Goal: Obtain resource: Download file/media

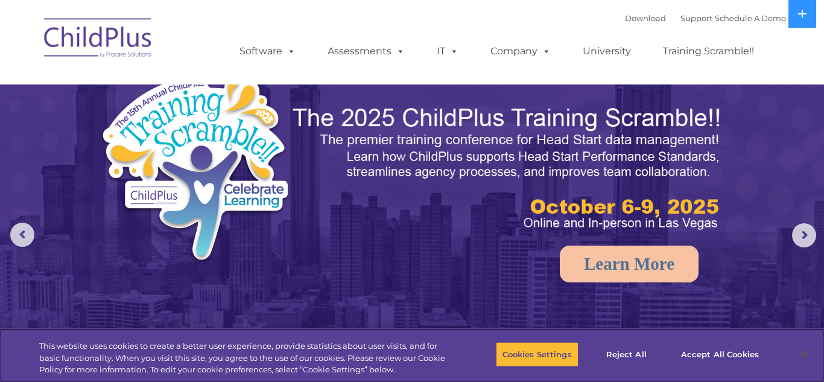
select select "MEDIUM"
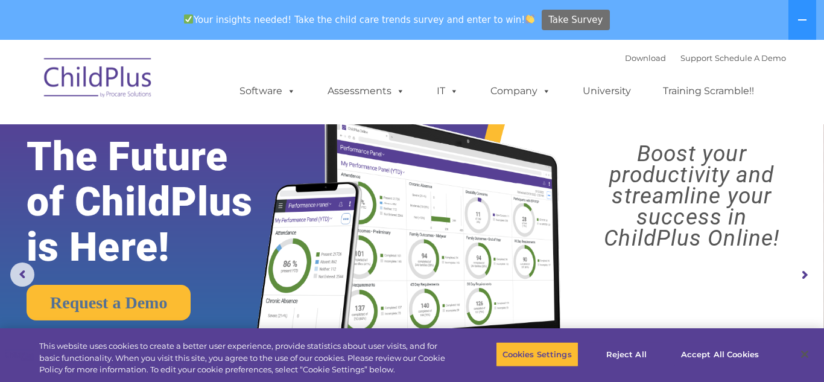
click at [563, 14] on span "Take Survey" at bounding box center [576, 20] width 54 height 21
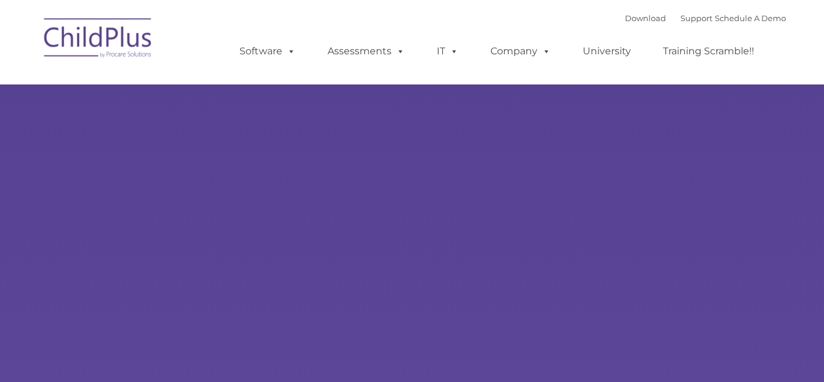
type input ""
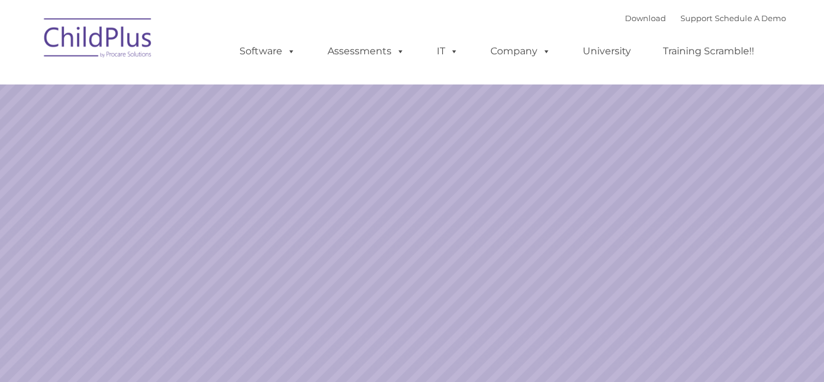
select select "MEDIUM"
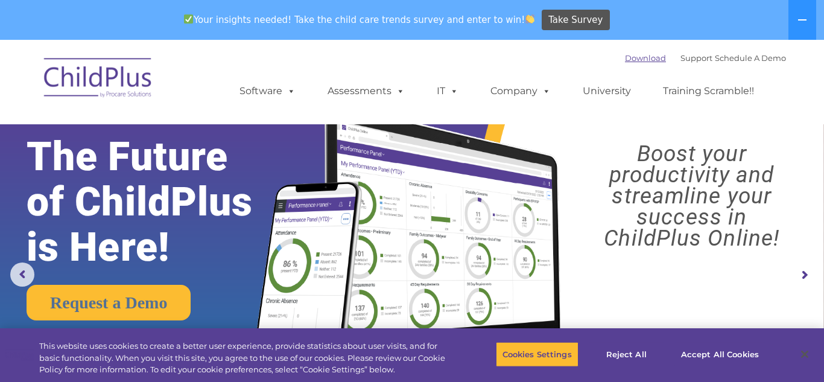
click at [625, 60] on link "Download" at bounding box center [645, 58] width 41 height 10
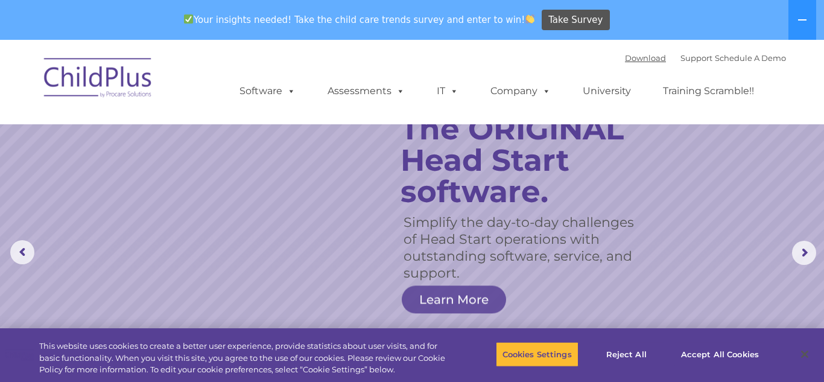
scroll to position [14, 0]
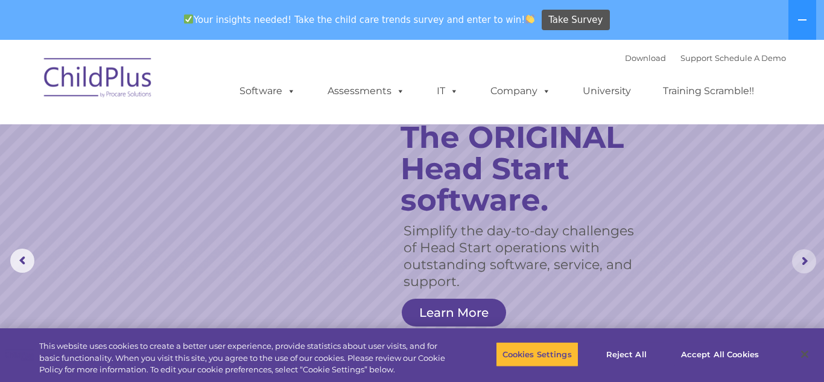
click at [810, 263] on rs-arrow at bounding box center [804, 261] width 24 height 24
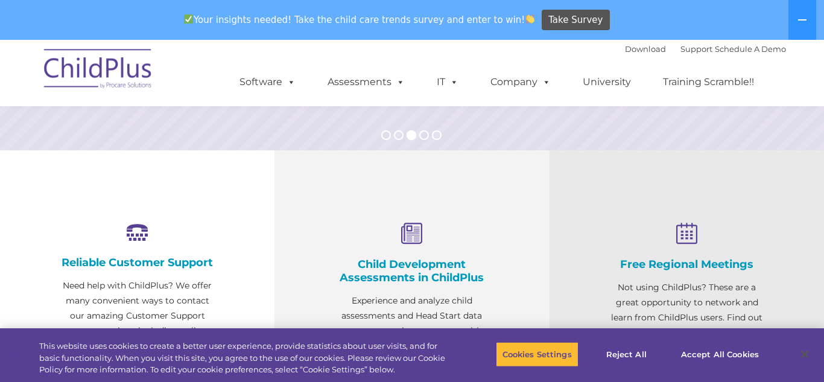
scroll to position [363, 0]
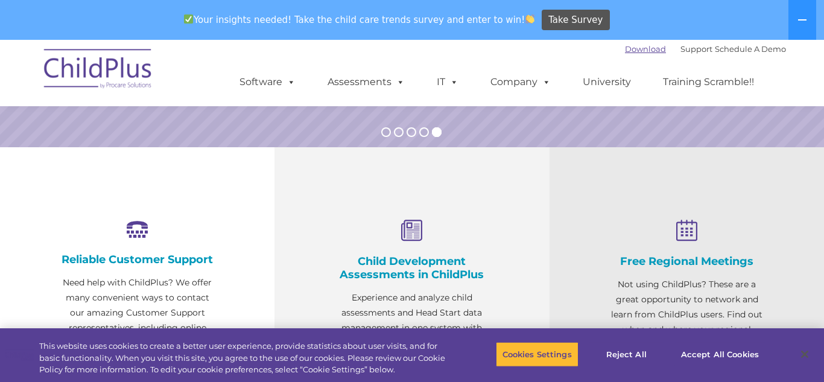
click at [631, 49] on link "Download" at bounding box center [645, 49] width 41 height 10
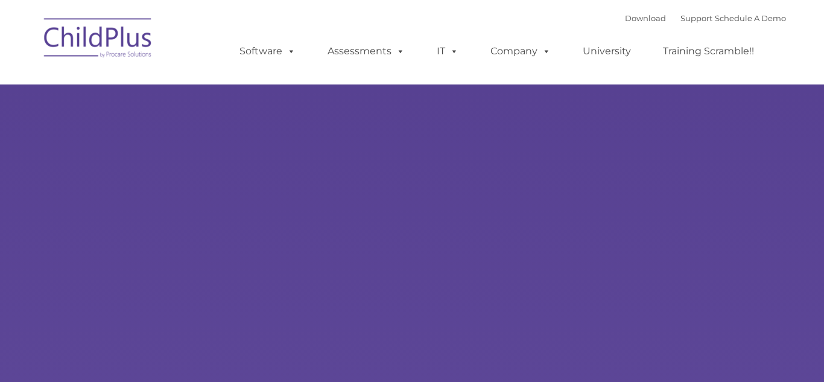
type input ""
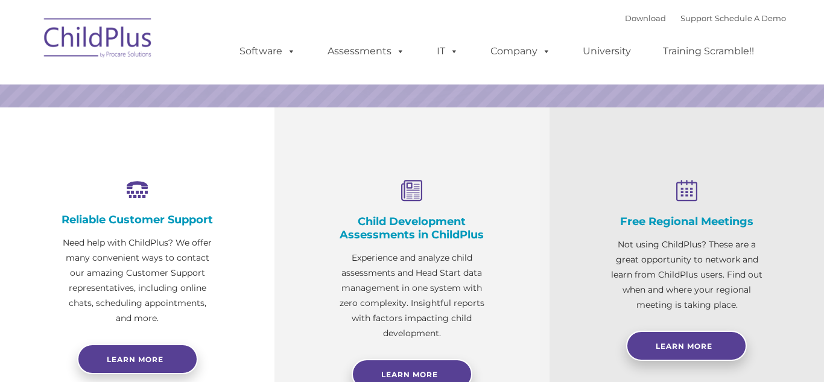
select select "MEDIUM"
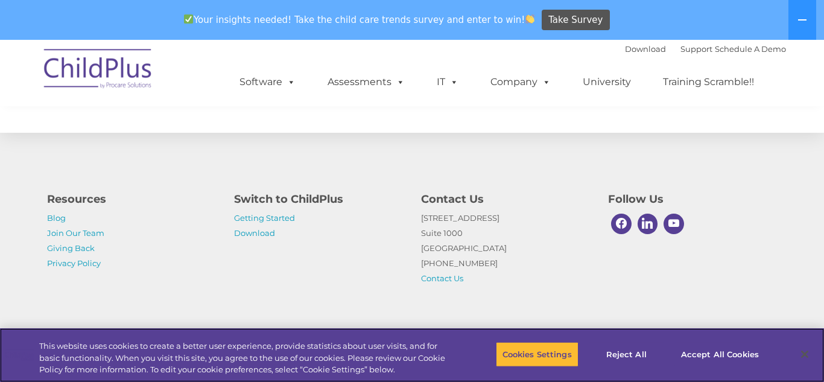
scroll to position [1465, 0]
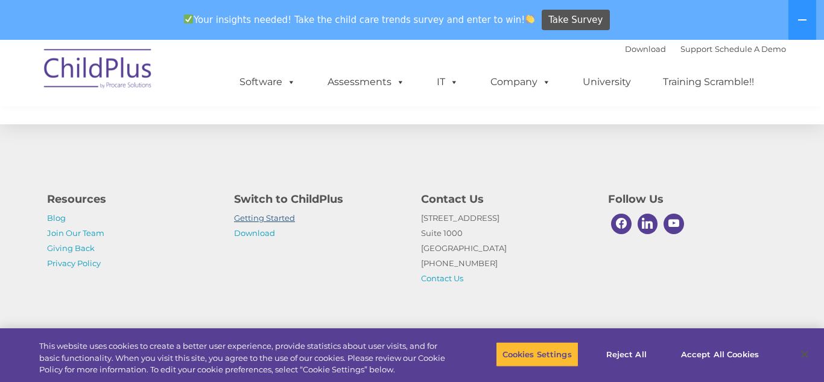
click at [269, 221] on link "Getting Started" at bounding box center [264, 218] width 61 height 10
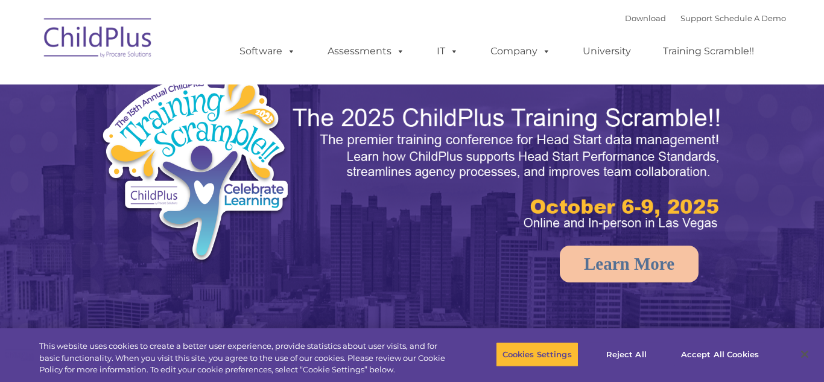
select select "MEDIUM"
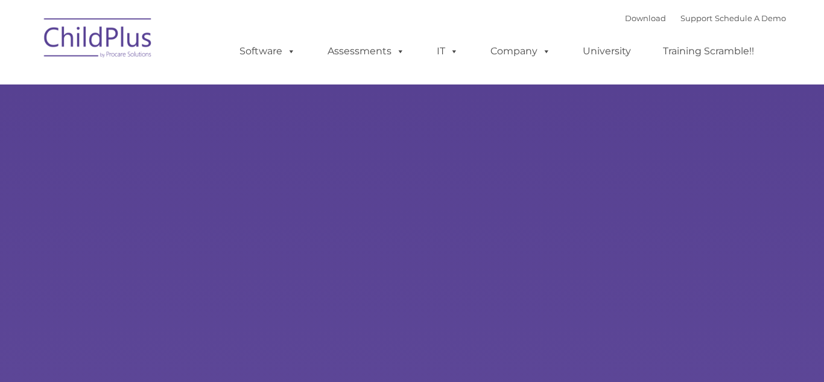
select select "MEDIUM"
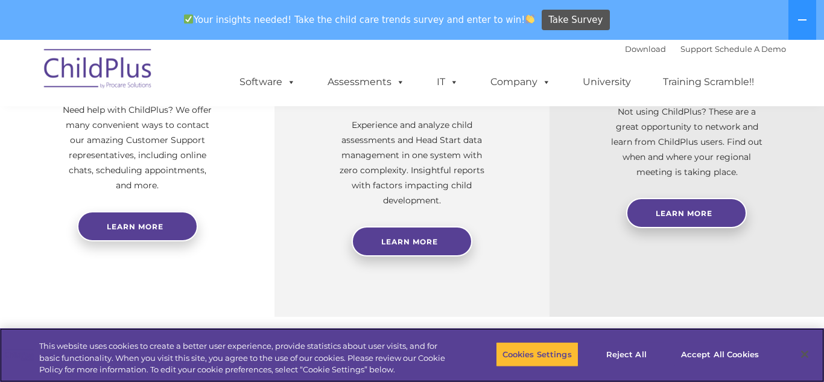
scroll to position [649, 0]
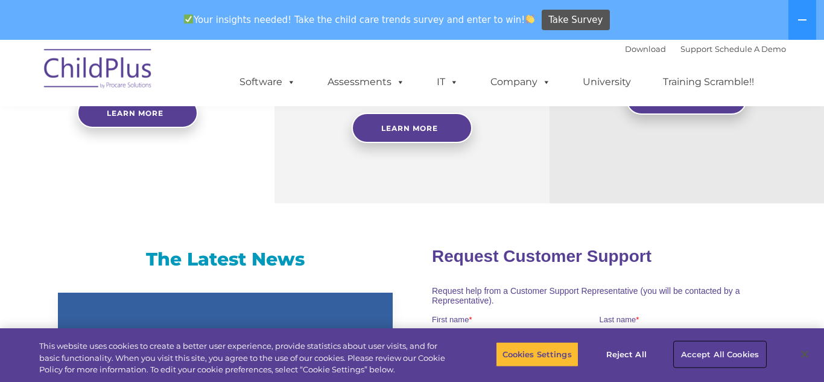
click at [712, 352] on button "Accept All Cookies" at bounding box center [720, 354] width 91 height 25
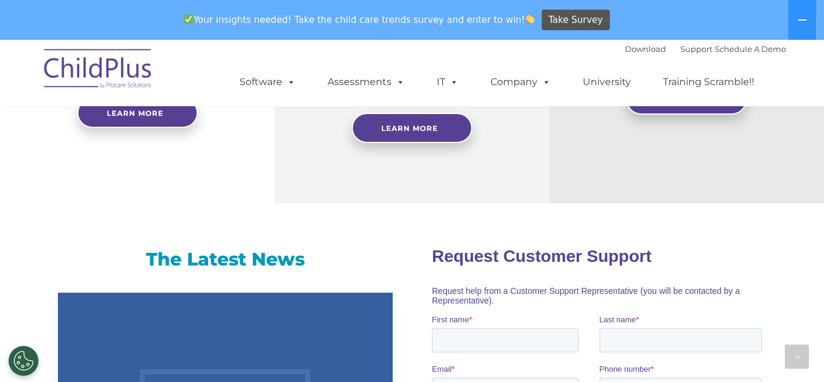
drag, startPoint x: 824, startPoint y: 71, endPoint x: 820, endPoint y: 105, distance: 34.1
click at [820, 105] on nav "Download Support | Schedule A Demo  MENU MENU Software ChildPlus: The original…" at bounding box center [412, 73] width 824 height 66
click at [625, 50] on link "Download" at bounding box center [645, 49] width 41 height 10
click at [633, 49] on link "Download" at bounding box center [645, 49] width 41 height 10
click at [346, 50] on div "Download Support | Schedule A Demo  MENU MENU Software ChildPlus: The original…" at bounding box center [500, 73] width 571 height 66
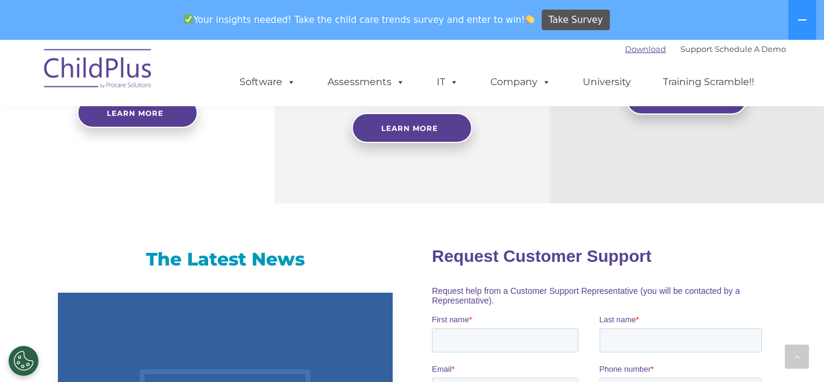
click at [625, 51] on link "Download" at bounding box center [645, 49] width 41 height 10
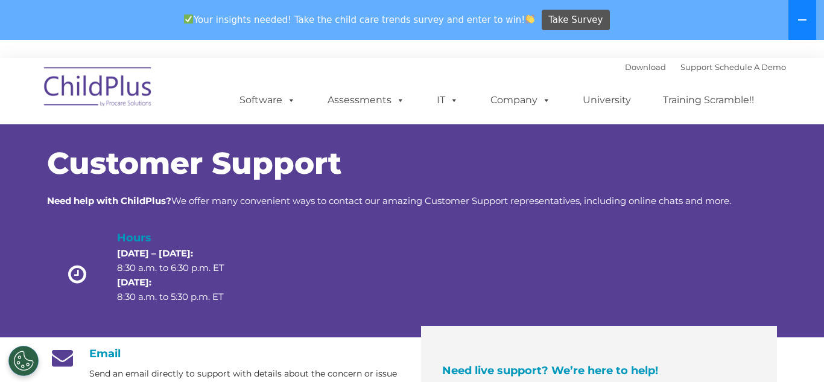
click at [803, 19] on icon at bounding box center [803, 20] width 10 height 10
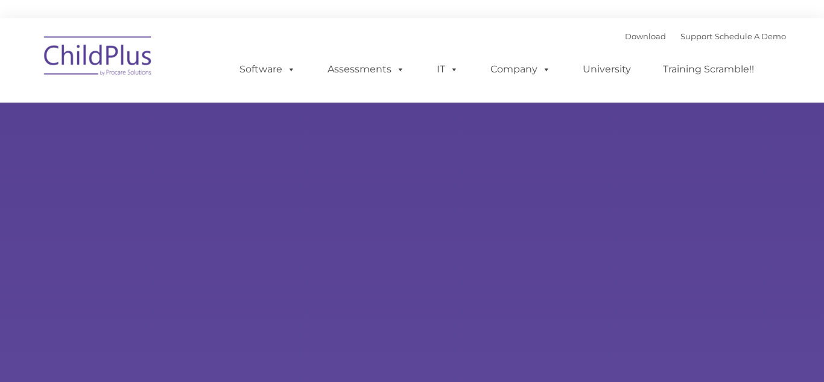
type input ""
select select "MEDIUM"
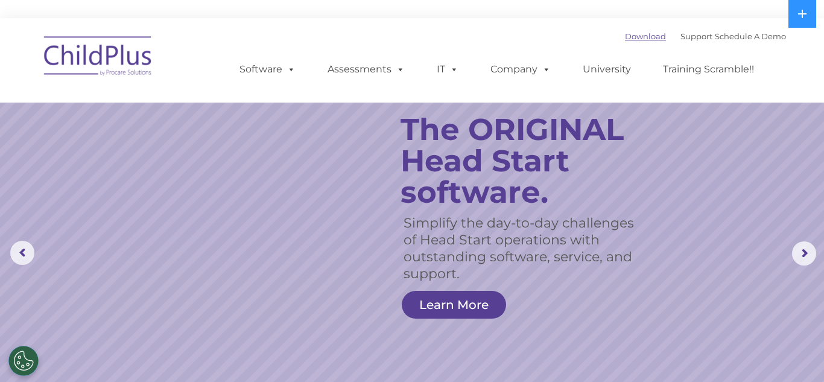
click at [625, 40] on link "Download" at bounding box center [645, 36] width 41 height 10
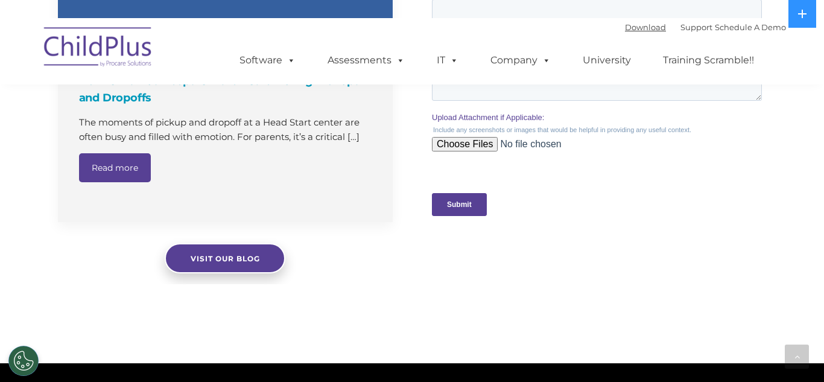
scroll to position [1187, 0]
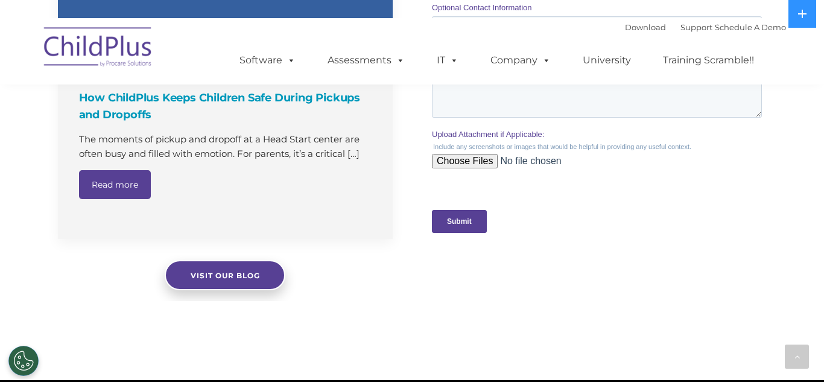
click at [482, 168] on input "Upload Attachment if Applicable:" at bounding box center [597, 166] width 330 height 24
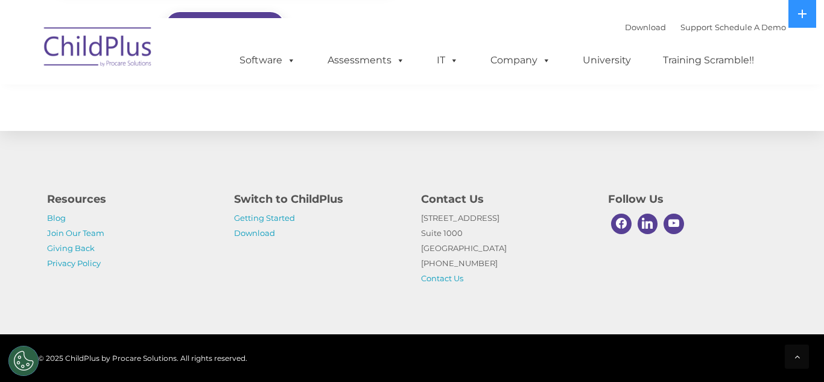
scroll to position [1443, 0]
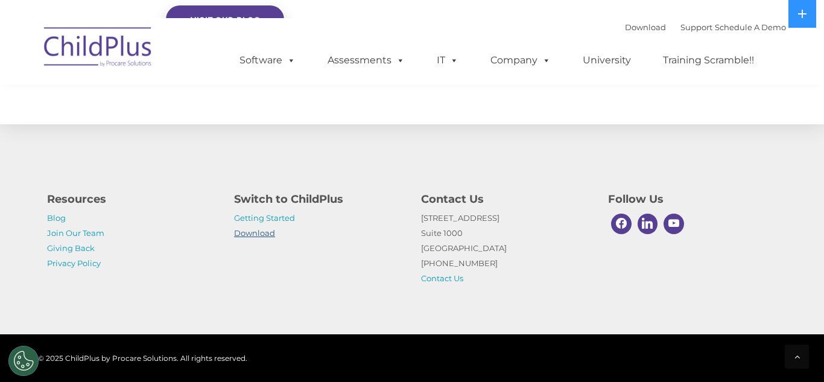
click at [247, 236] on link "Download" at bounding box center [254, 233] width 41 height 10
